Goal: Information Seeking & Learning: Learn about a topic

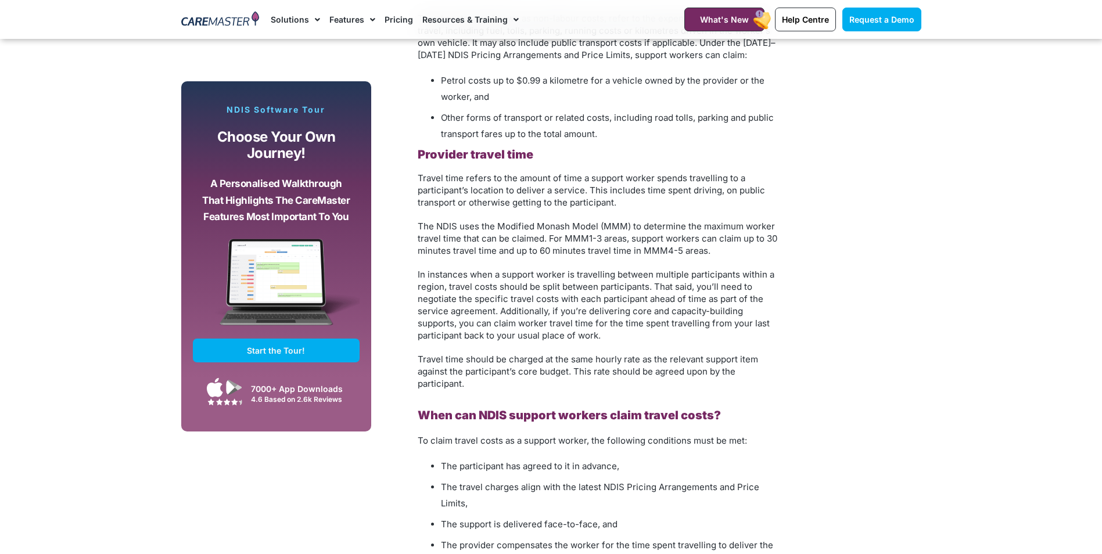
scroll to position [1280, 0]
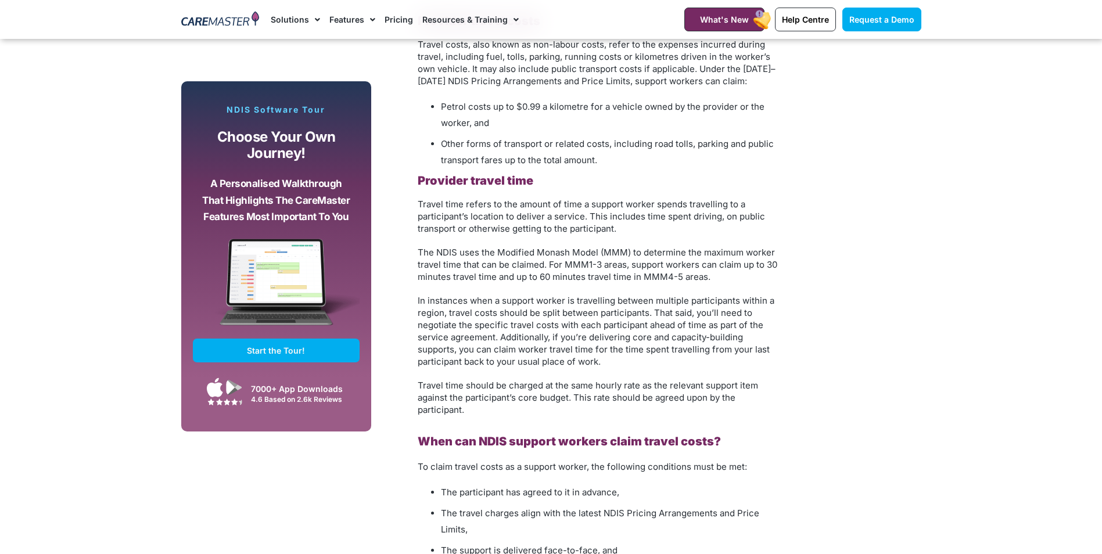
click at [628, 308] on span "In instances when a support worker is travelling between multiple participants …" at bounding box center [596, 331] width 357 height 72
click at [495, 308] on span "In instances when a support worker is travelling between multiple participants …" at bounding box center [596, 331] width 357 height 72
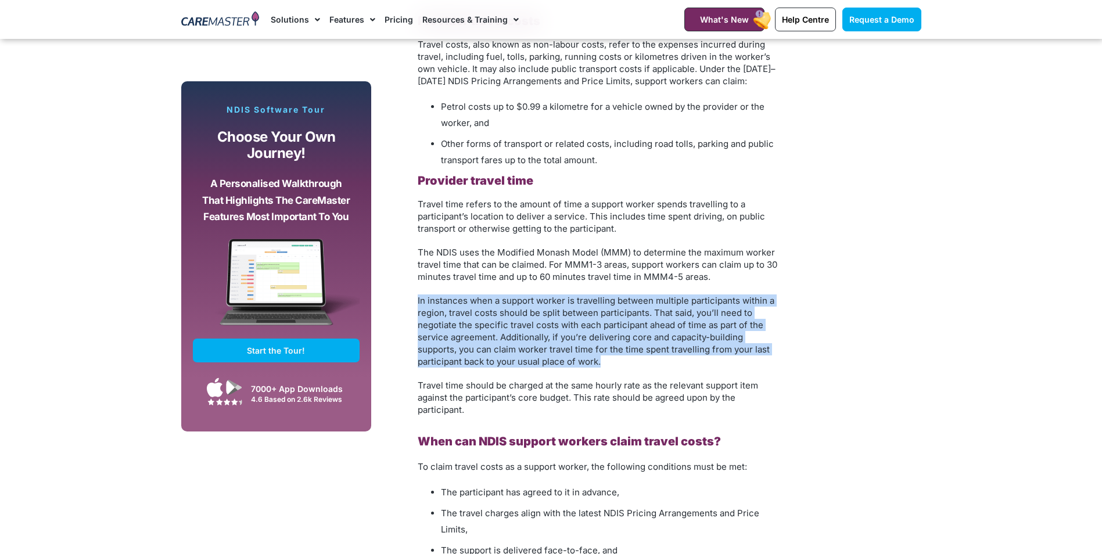
click at [495, 308] on span "In instances when a support worker is travelling between multiple participants …" at bounding box center [596, 331] width 357 height 72
drag, startPoint x: 495, startPoint y: 308, endPoint x: 493, endPoint y: 344, distance: 36.1
click at [493, 344] on span "In instances when a support worker is travelling between multiple participants …" at bounding box center [596, 331] width 357 height 72
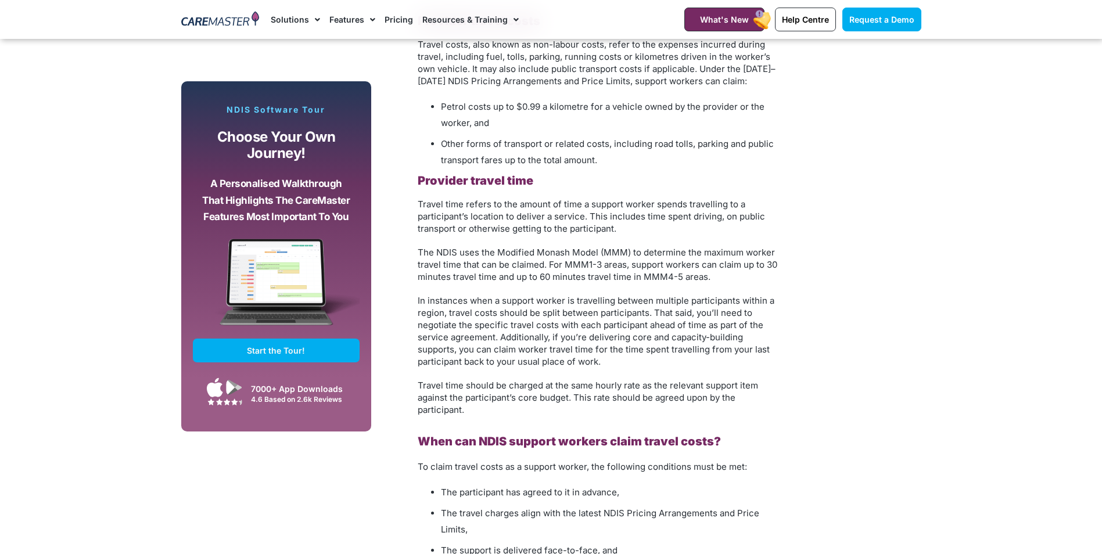
click at [581, 343] on p "In instances when a support worker is travelling between multiple participants …" at bounding box center [601, 331] width 366 height 73
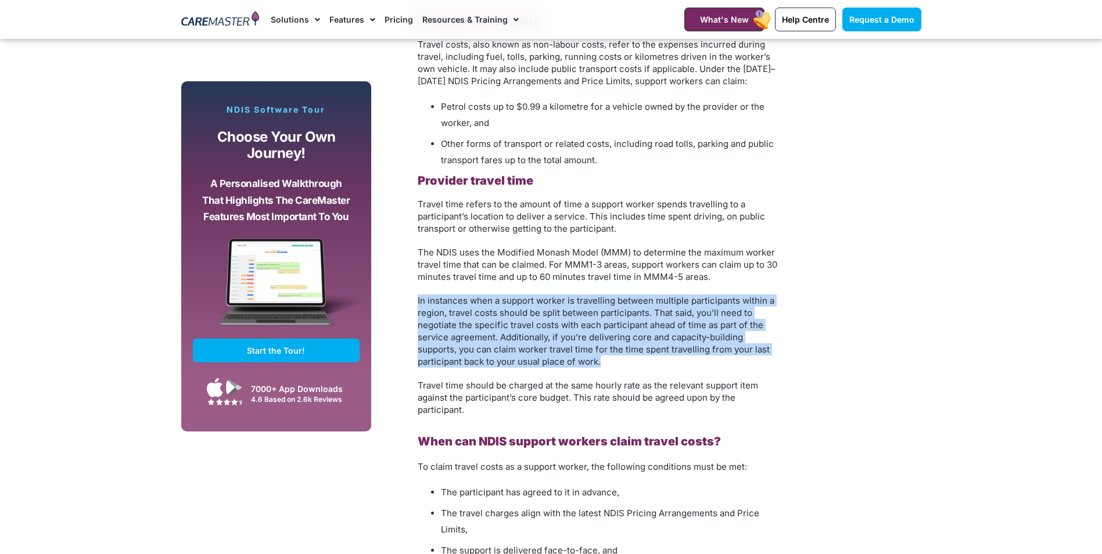
click at [581, 343] on p "In instances when a support worker is travelling between multiple participants …" at bounding box center [601, 331] width 366 height 73
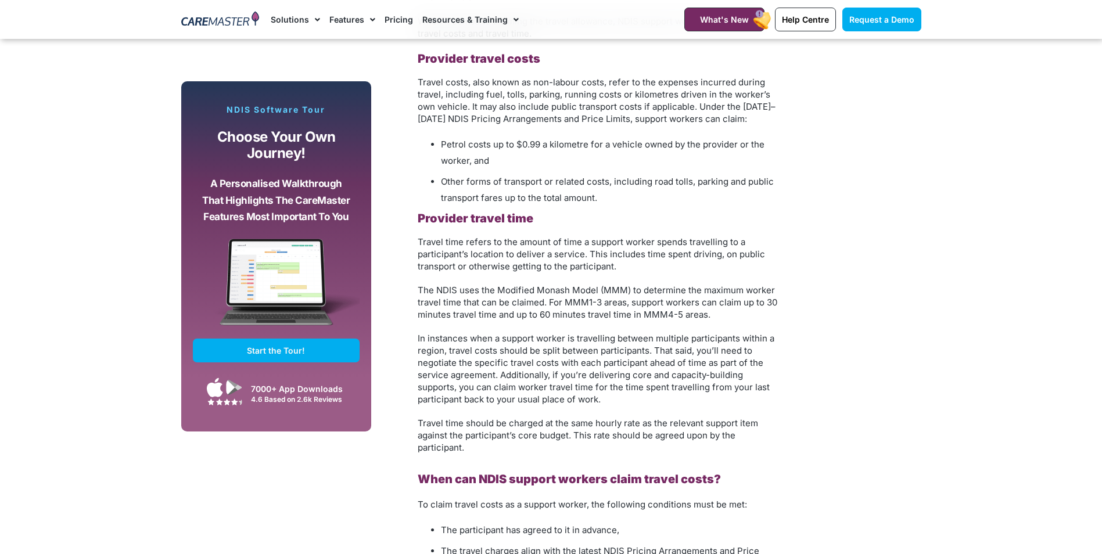
scroll to position [1222, 0]
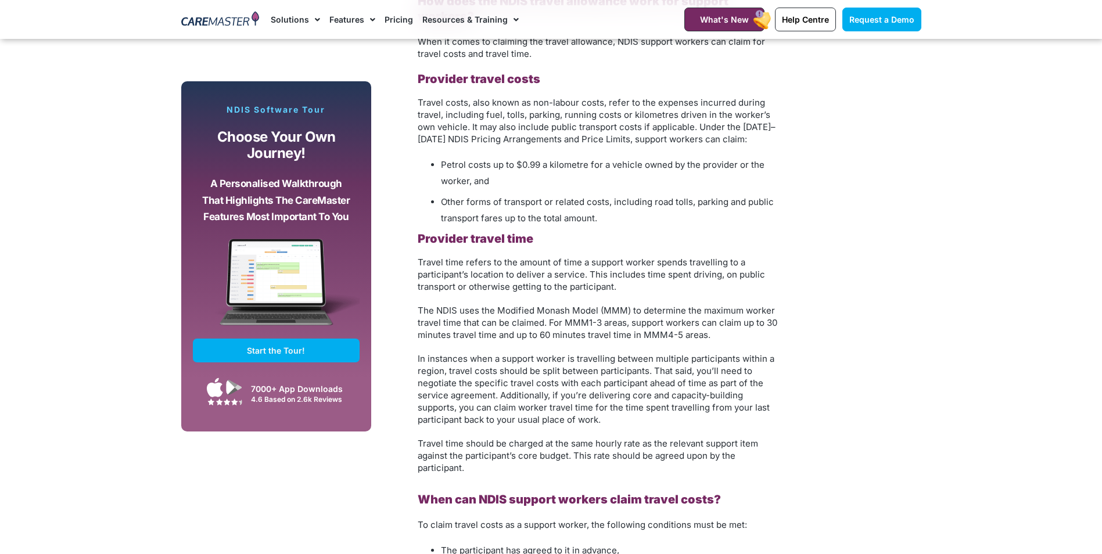
click at [482, 305] on span "The NDIS uses the Modified Monash Model (MMM) to determine the maximum worker t…" at bounding box center [598, 322] width 360 height 35
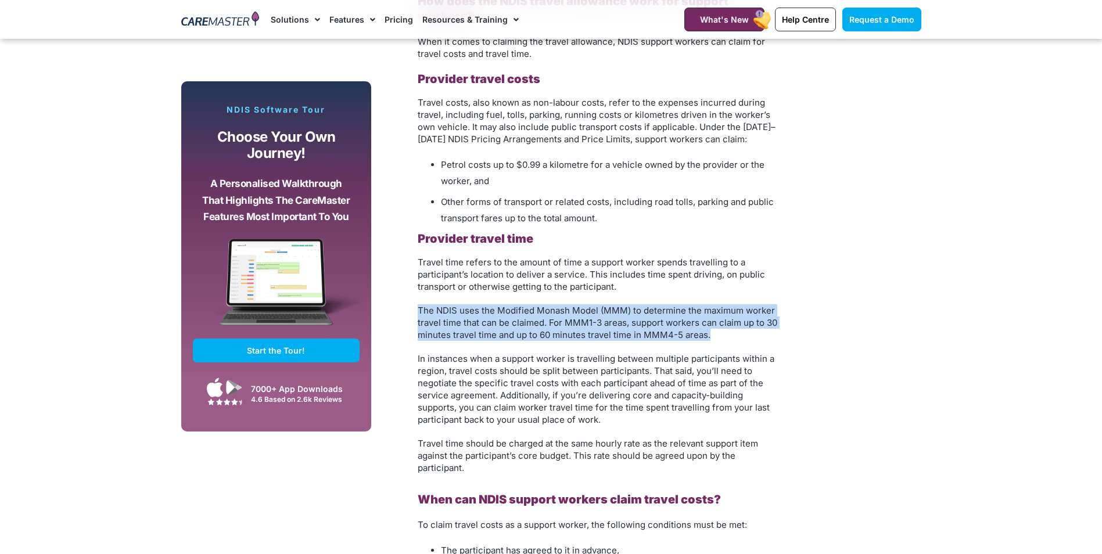
click at [482, 305] on span "The NDIS uses the Modified Monash Model (MMM) to determine the maximum worker t…" at bounding box center [598, 322] width 360 height 35
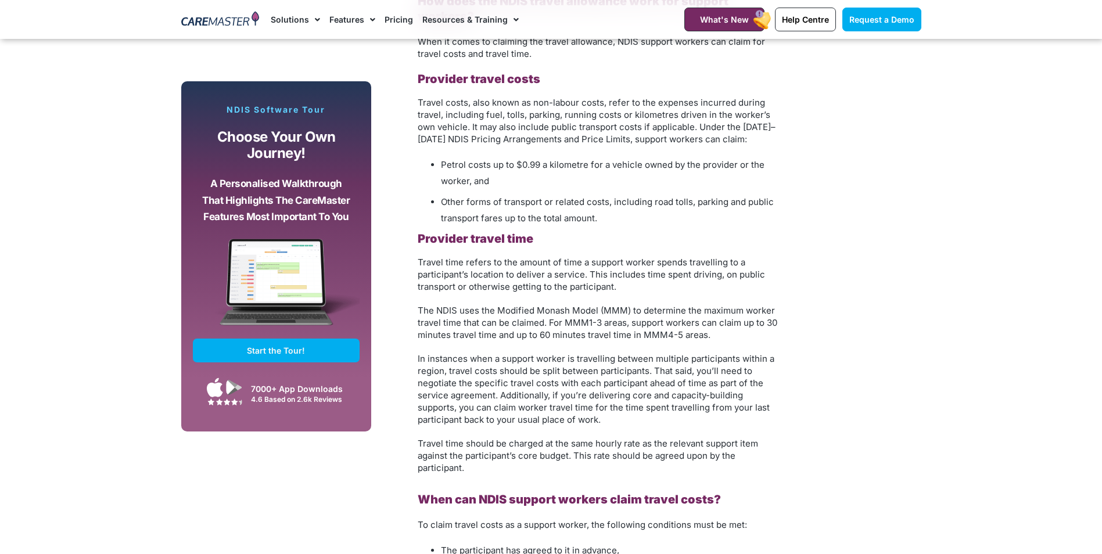
drag, startPoint x: 482, startPoint y: 290, endPoint x: 586, endPoint y: 377, distance: 136.1
click at [586, 377] on span "In instances when a support worker is travelling between multiple participants …" at bounding box center [596, 389] width 357 height 72
